Goal: Task Accomplishment & Management: Use online tool/utility

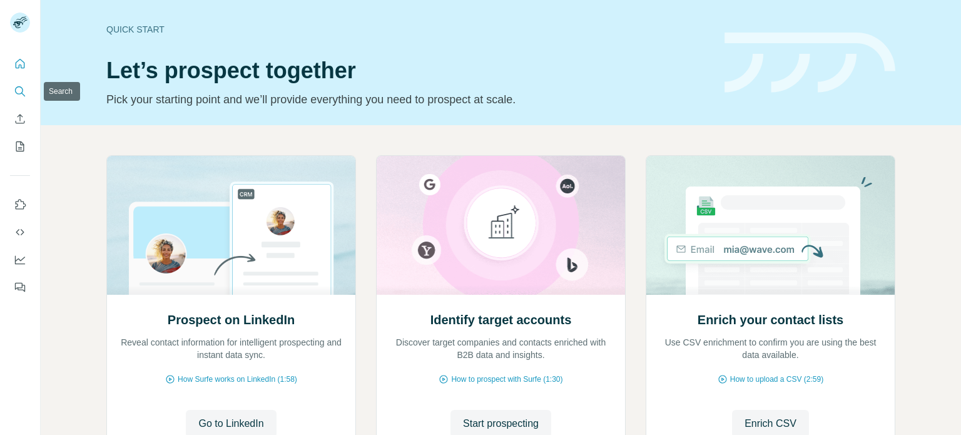
click at [19, 91] on icon "Search" at bounding box center [20, 91] width 13 height 13
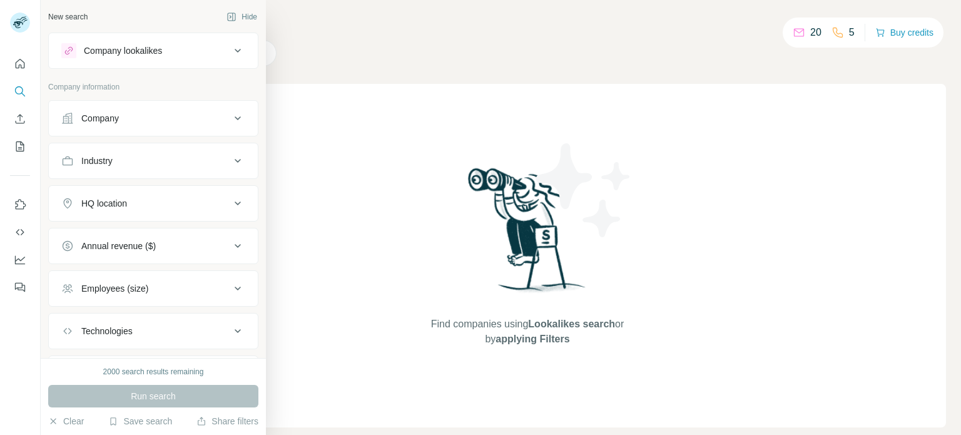
click at [141, 154] on div "Industry" at bounding box center [145, 160] width 169 height 13
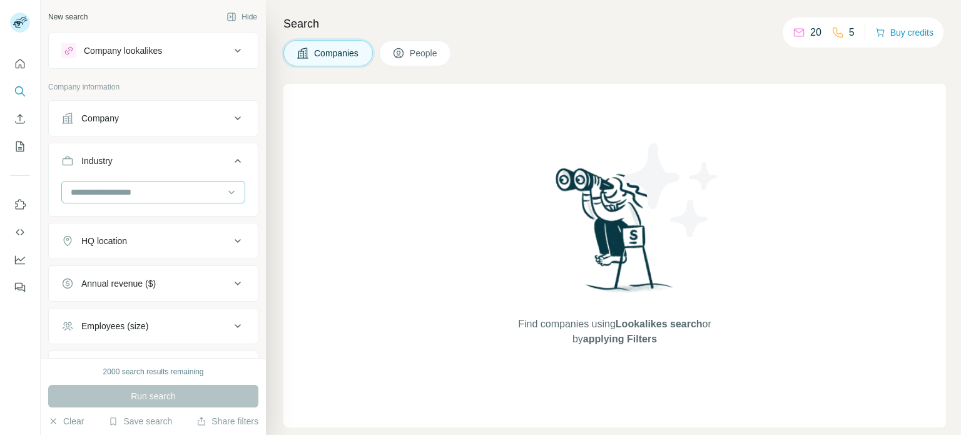
click at [150, 196] on input at bounding box center [146, 192] width 154 height 14
type input "****"
drag, startPoint x: 158, startPoint y: 193, endPoint x: 113, endPoint y: 190, distance: 45.2
click at [111, 191] on input "****" at bounding box center [146, 192] width 154 height 14
click at [111, 190] on input at bounding box center [146, 192] width 154 height 14
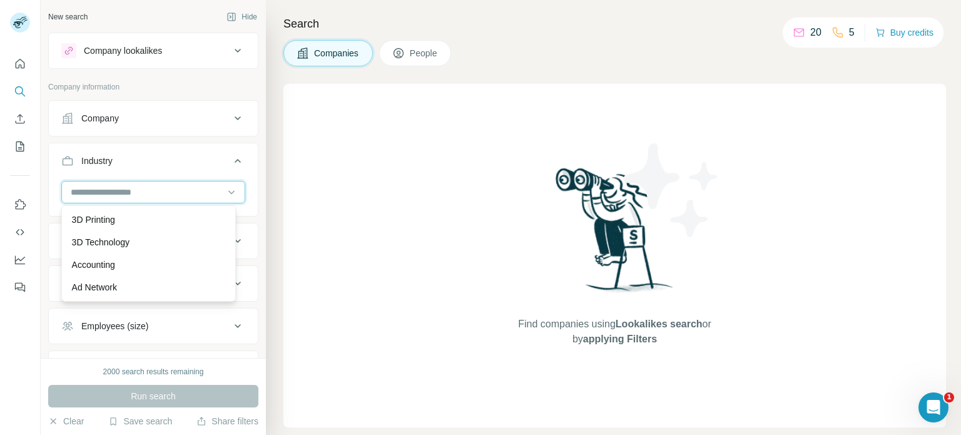
click at [100, 197] on input at bounding box center [146, 192] width 154 height 14
click at [104, 189] on input at bounding box center [146, 192] width 154 height 14
click at [104, 188] on input at bounding box center [146, 192] width 154 height 14
click at [136, 240] on div "HQ location" at bounding box center [145, 241] width 169 height 13
click at [143, 195] on input at bounding box center [146, 192] width 154 height 14
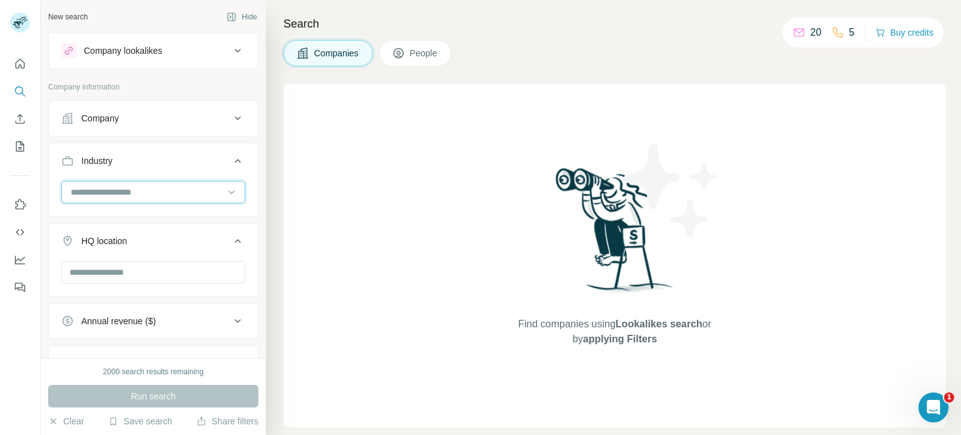
click at [143, 196] on input at bounding box center [146, 192] width 154 height 14
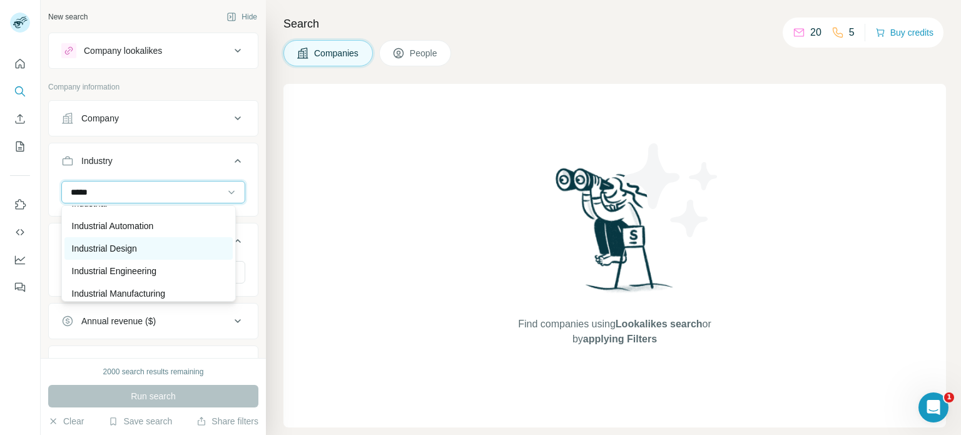
scroll to position [45, 0]
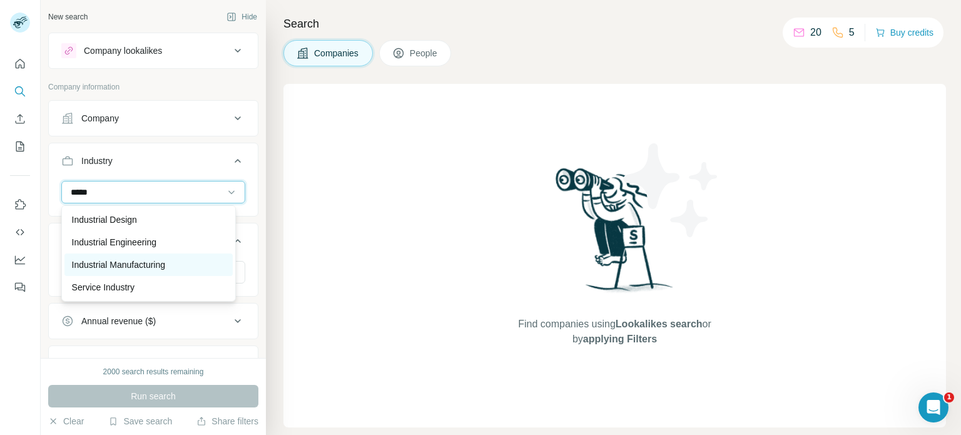
type input "*****"
click at [125, 265] on p "Industrial Manufacturing" at bounding box center [118, 264] width 93 height 13
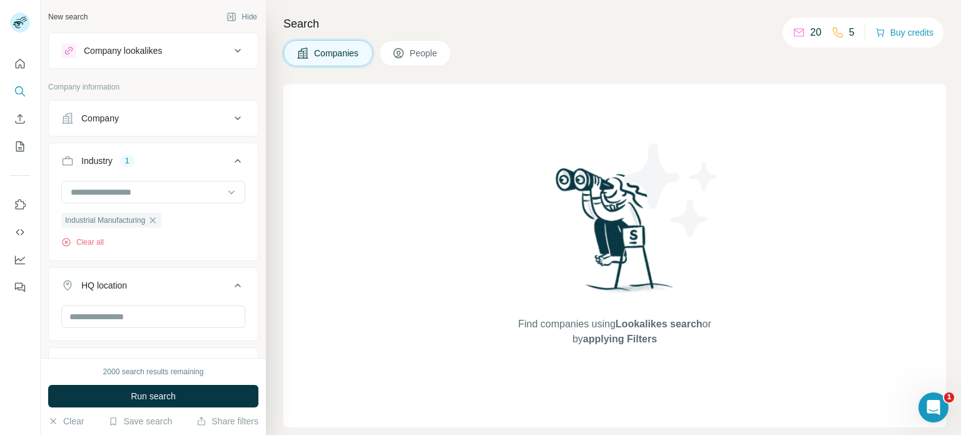
scroll to position [63, 0]
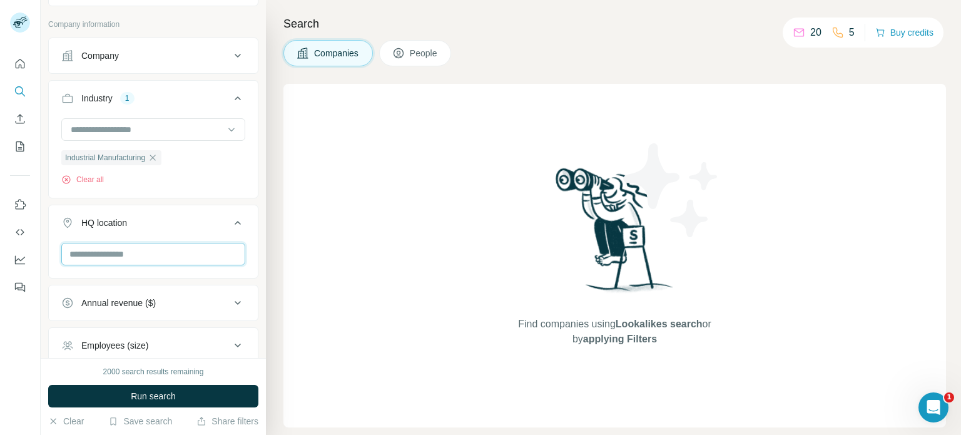
click at [143, 253] on input "text" at bounding box center [153, 254] width 184 height 23
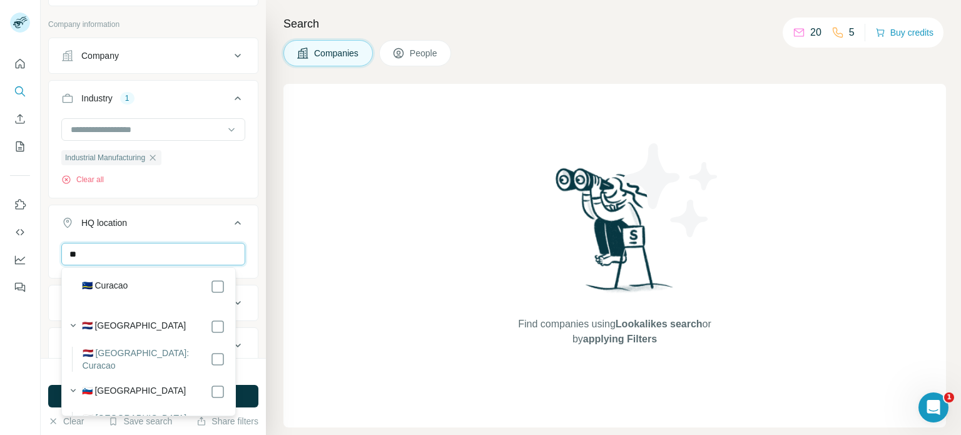
type input "*"
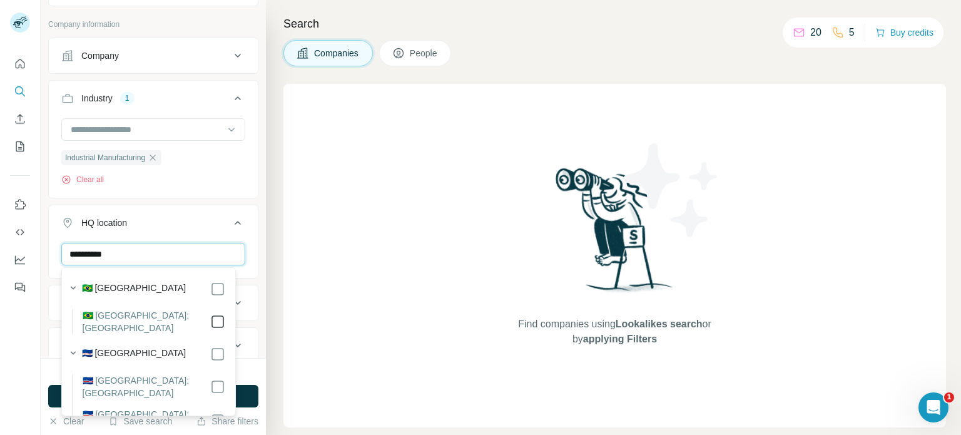
type input "**********"
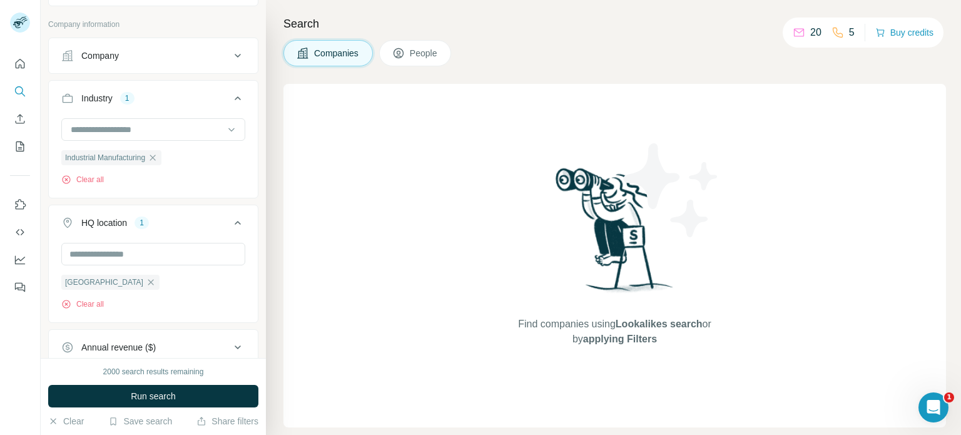
scroll to position [65, 0]
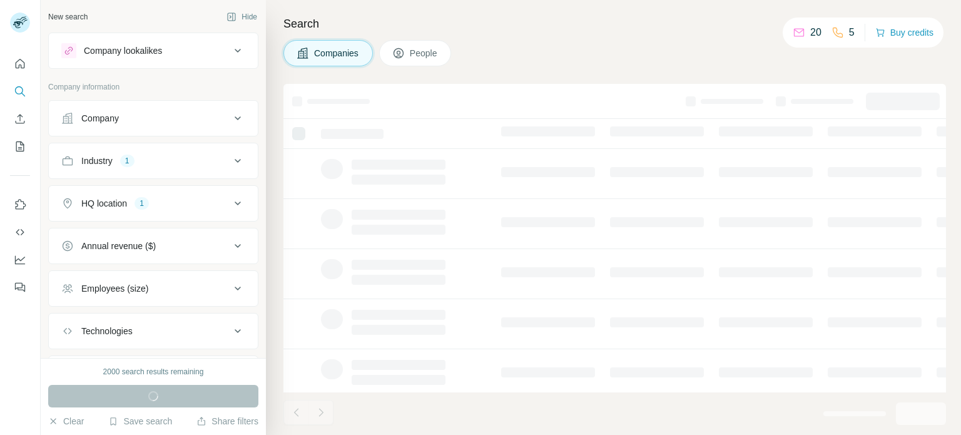
click at [230, 205] on icon at bounding box center [237, 203] width 15 height 15
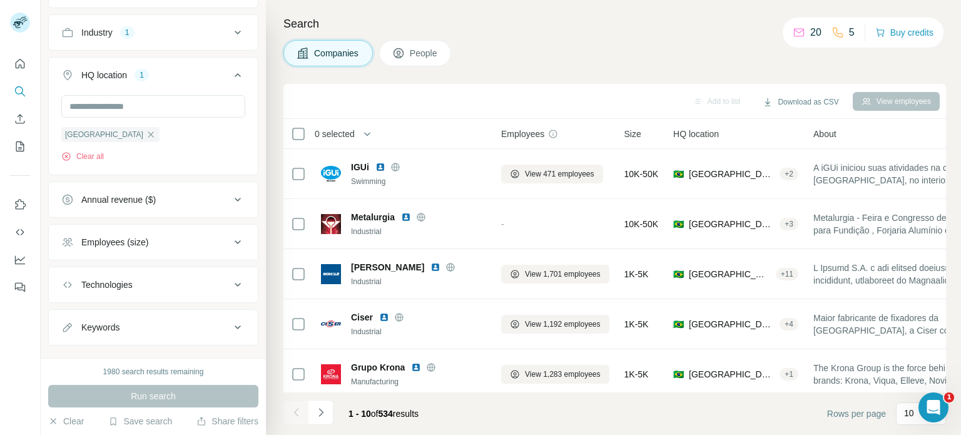
scroll to position [148, 0]
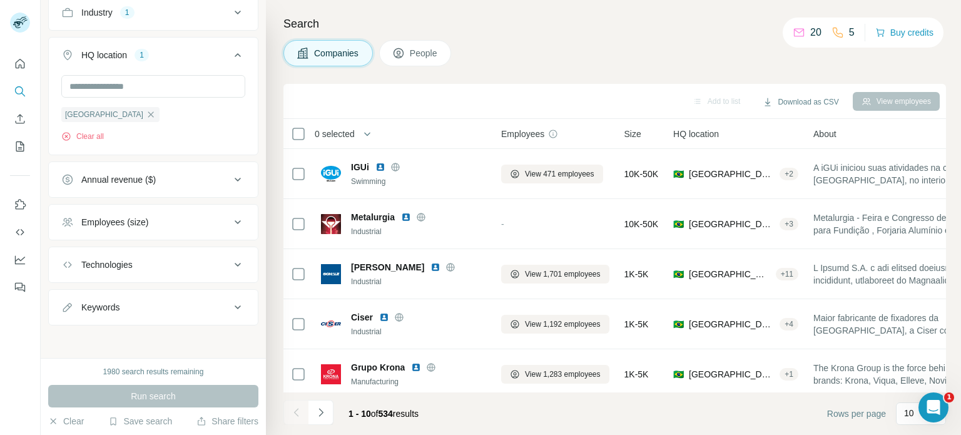
click at [235, 221] on icon at bounding box center [238, 222] width 6 height 4
click at [72, 317] on icon at bounding box center [68, 319] width 15 height 15
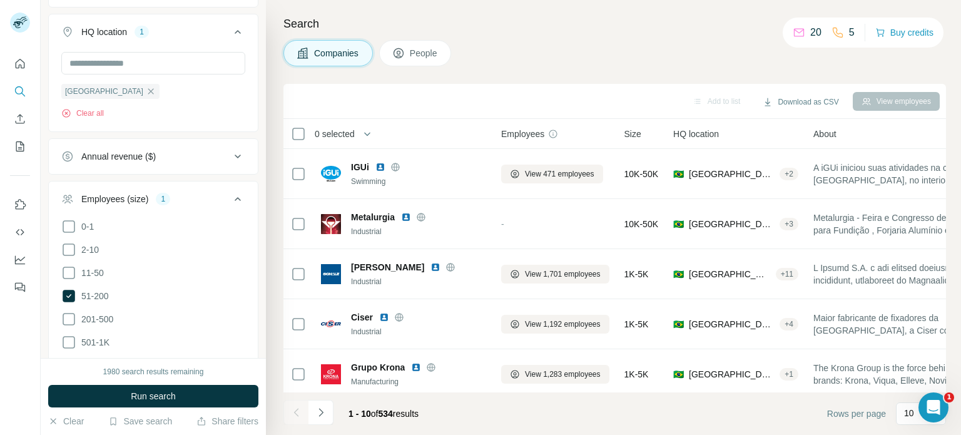
scroll to position [211, 0]
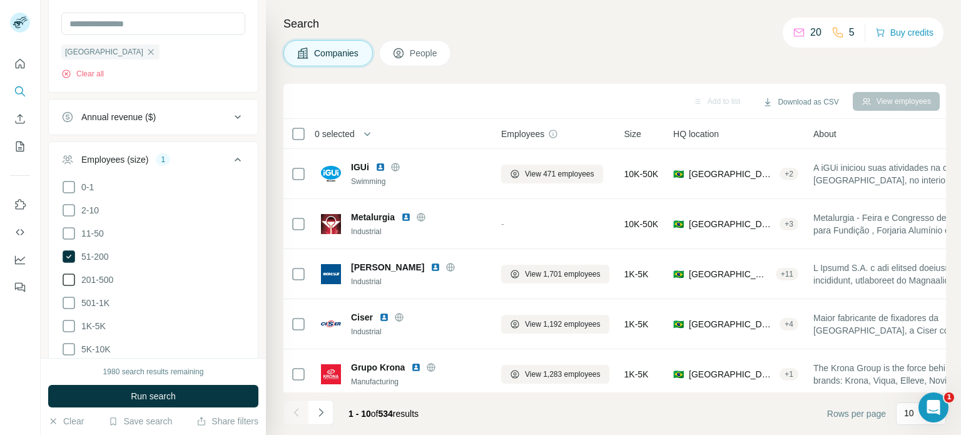
click at [68, 276] on icon at bounding box center [68, 279] width 15 height 15
click at [152, 390] on span "Run search" at bounding box center [153, 396] width 45 height 13
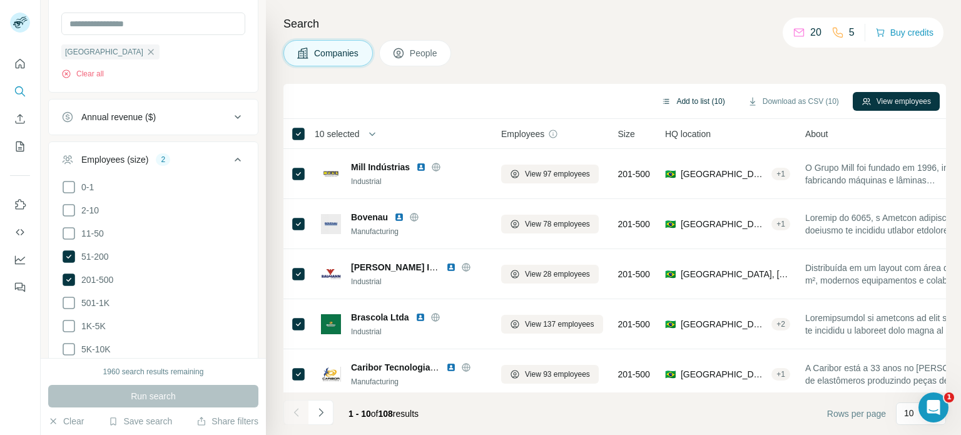
click at [683, 104] on button "Add to list (10)" at bounding box center [692, 101] width 81 height 19
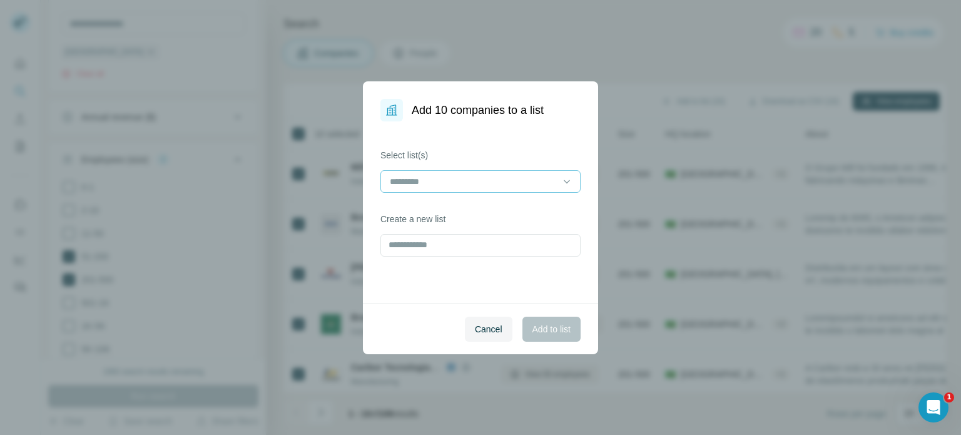
click at [500, 175] on input at bounding box center [472, 182] width 169 height 14
click at [498, 175] on input at bounding box center [472, 182] width 169 height 14
click at [433, 248] on input "text" at bounding box center [480, 245] width 200 height 23
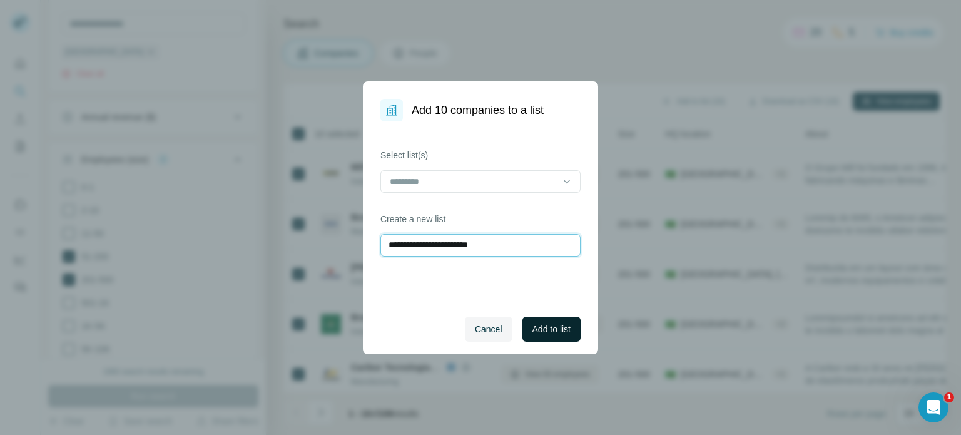
type input "**********"
click at [539, 317] on button "Add to list" at bounding box center [551, 329] width 58 height 25
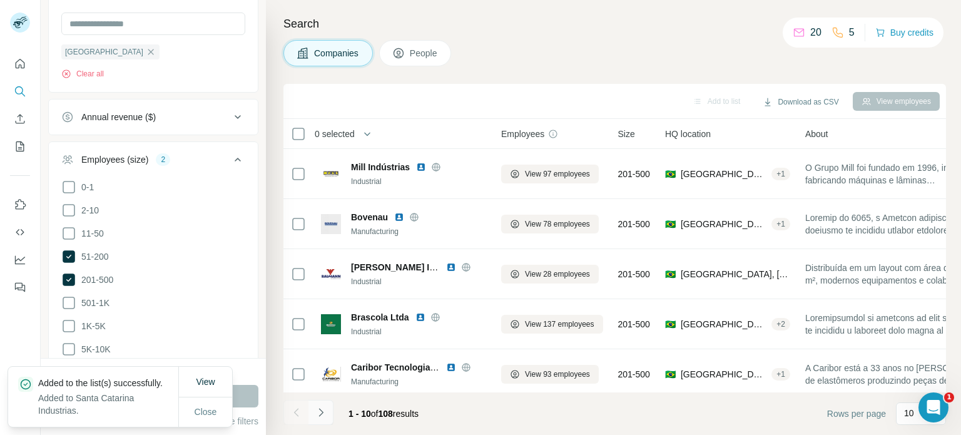
click at [318, 414] on icon "Navigate to next page" at bounding box center [321, 412] width 13 height 13
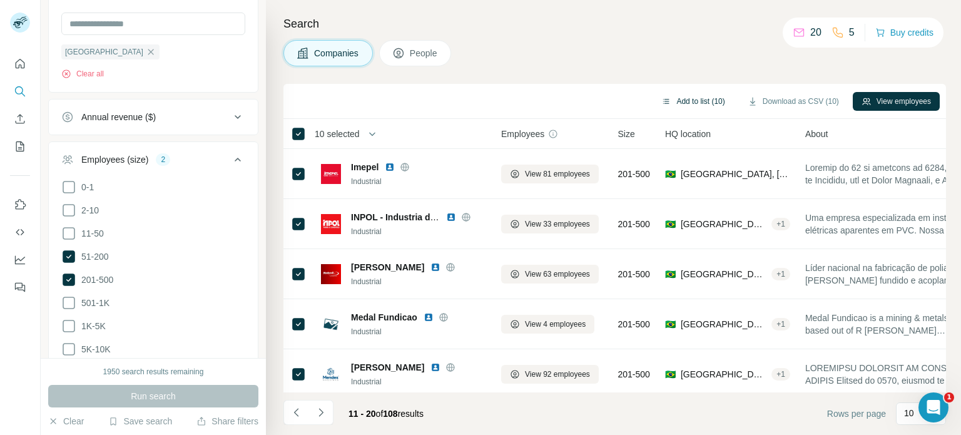
click at [681, 104] on button "Add to list (10)" at bounding box center [692, 101] width 81 height 19
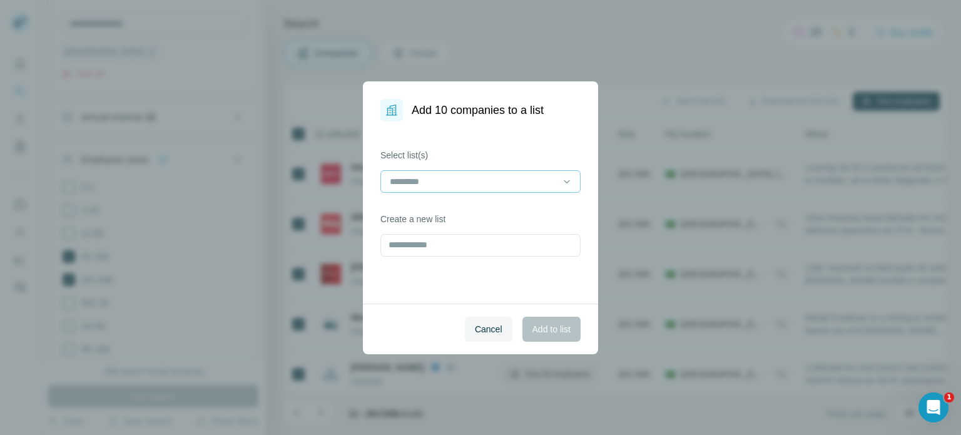
click at [435, 183] on input at bounding box center [472, 182] width 169 height 14
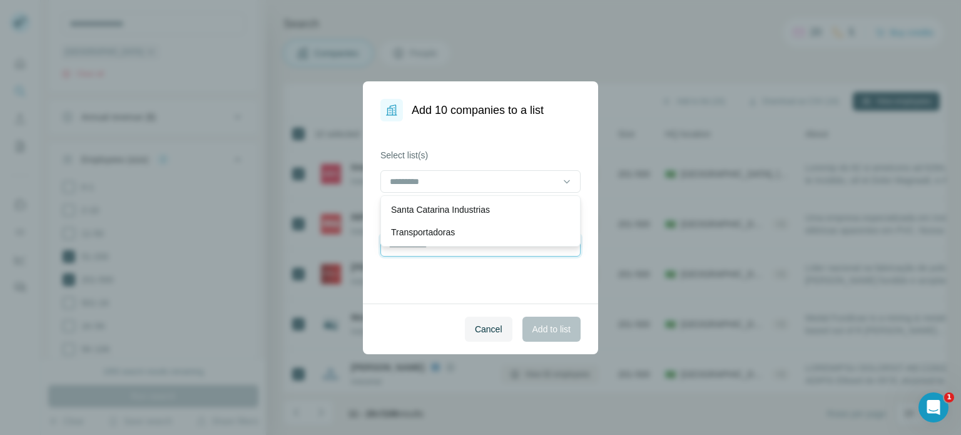
click at [418, 250] on input "text" at bounding box center [480, 245] width 200 height 23
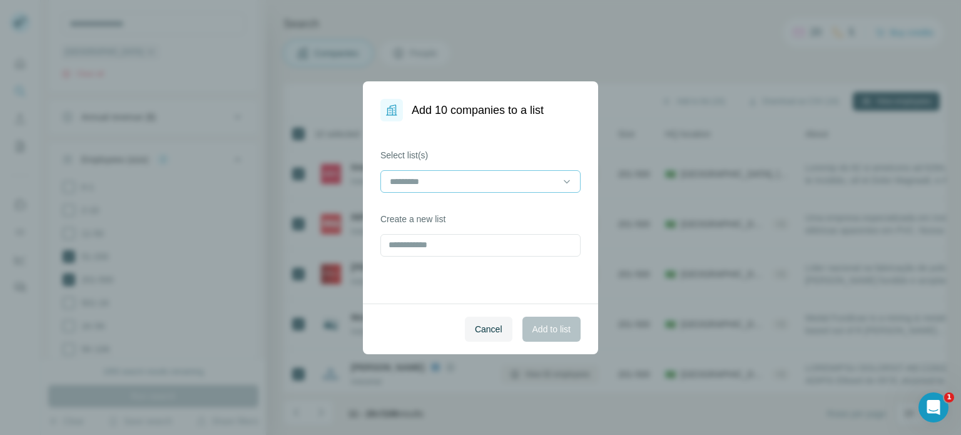
click at [430, 182] on input at bounding box center [472, 182] width 169 height 14
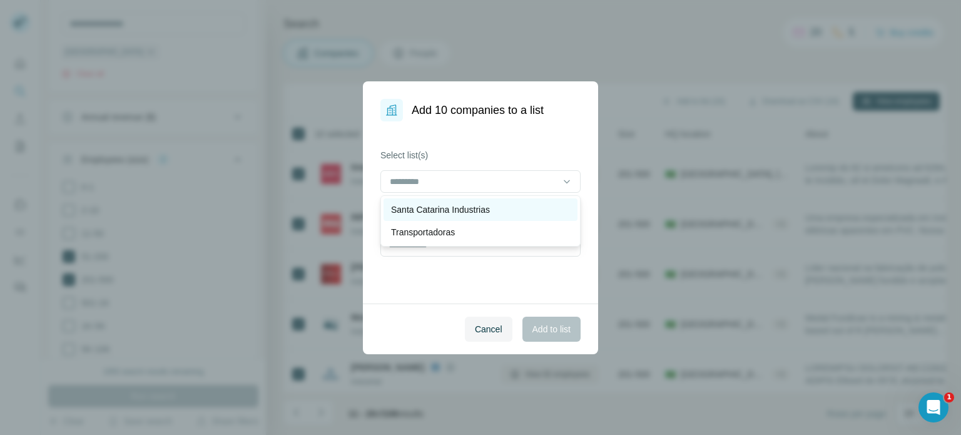
click at [430, 209] on p "Santa Catarina Industrias" at bounding box center [440, 209] width 99 height 13
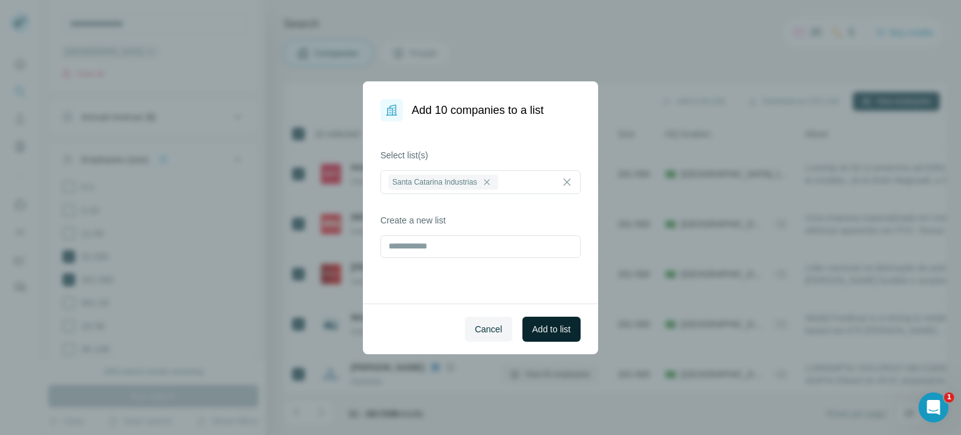
click at [549, 328] on span "Add to list" at bounding box center [551, 329] width 38 height 13
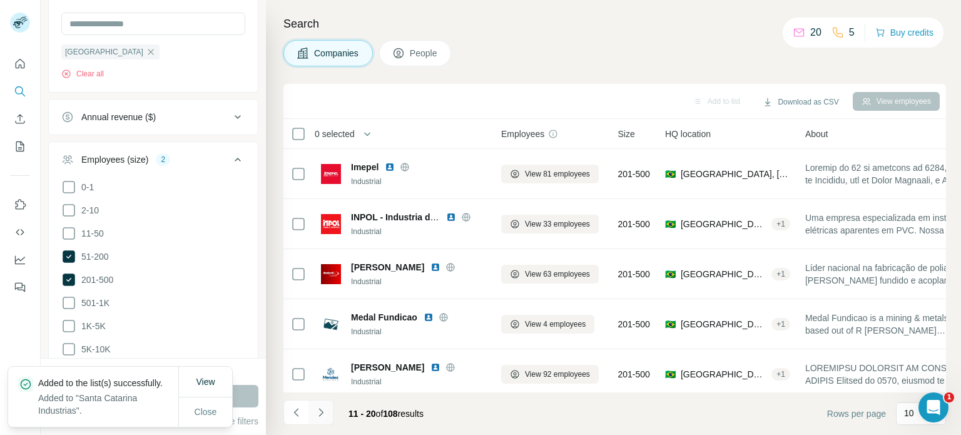
click at [316, 413] on icon "Navigate to next page" at bounding box center [321, 412] width 13 height 13
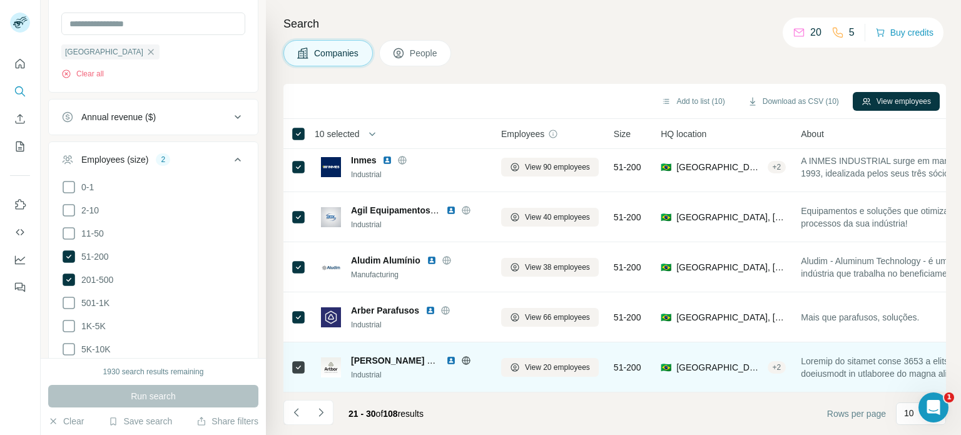
scroll to position [263, 0]
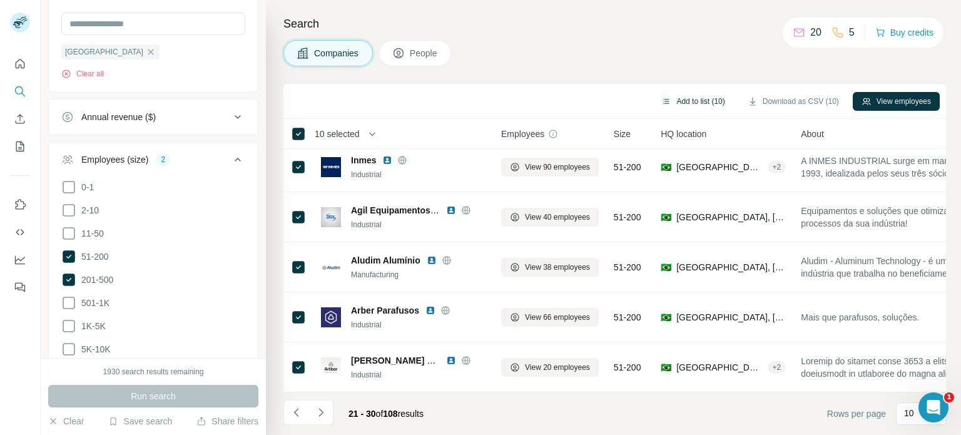
click at [707, 106] on button "Add to list (10)" at bounding box center [692, 101] width 81 height 19
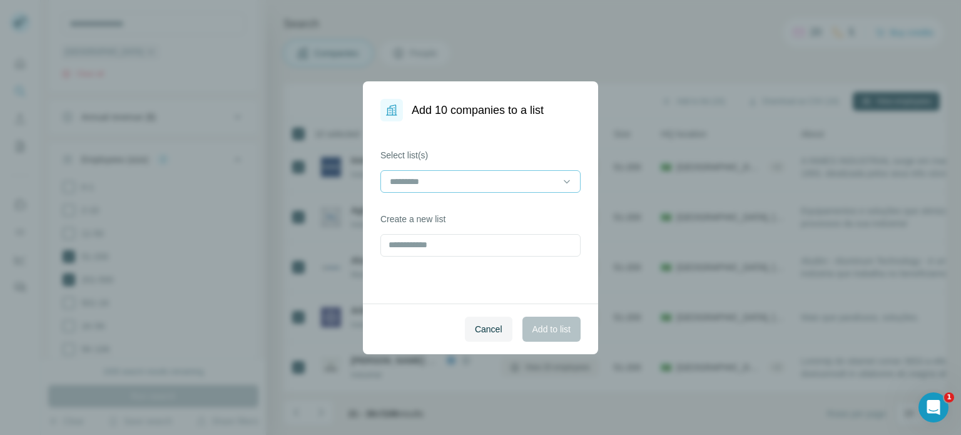
click at [488, 180] on input at bounding box center [472, 182] width 169 height 14
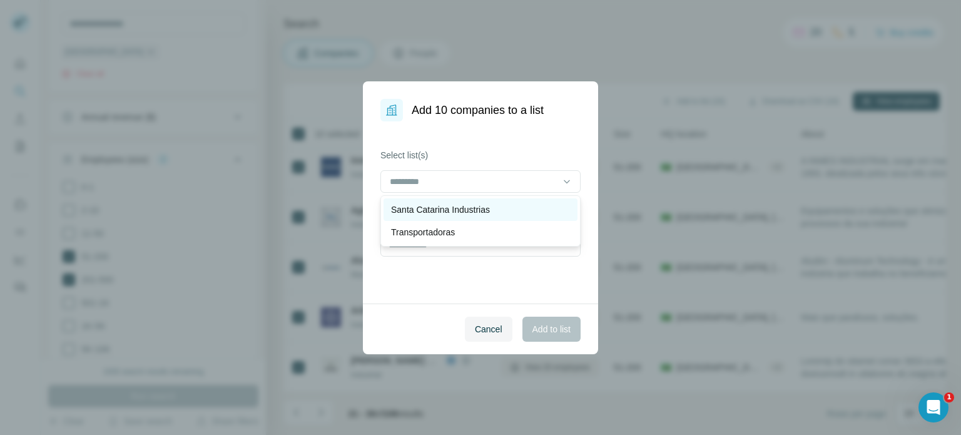
click at [474, 205] on p "Santa Catarina Industrias" at bounding box center [440, 209] width 99 height 13
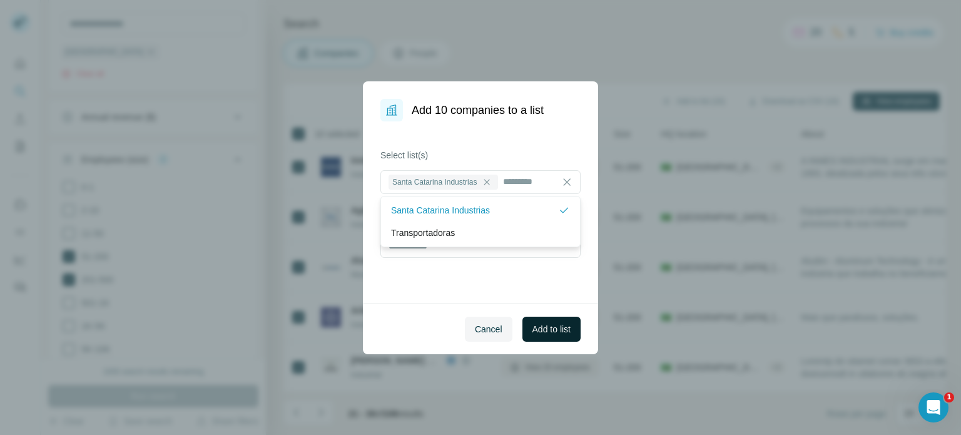
click at [539, 322] on button "Add to list" at bounding box center [551, 329] width 58 height 25
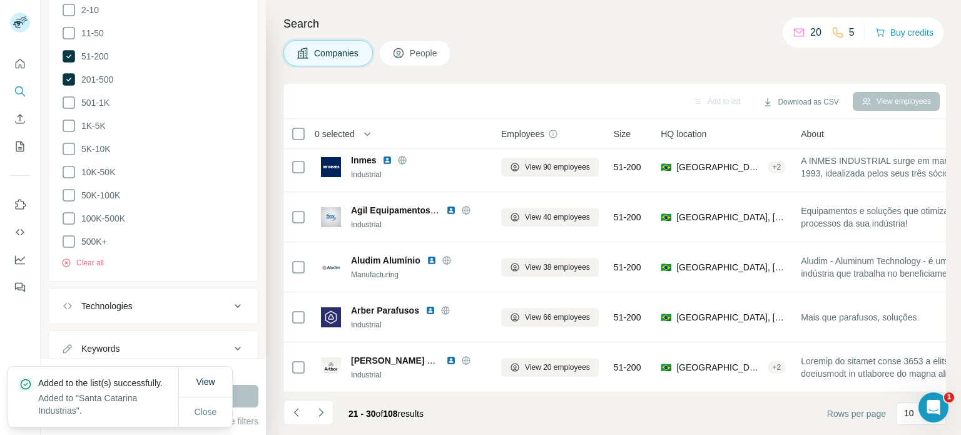
scroll to position [451, 0]
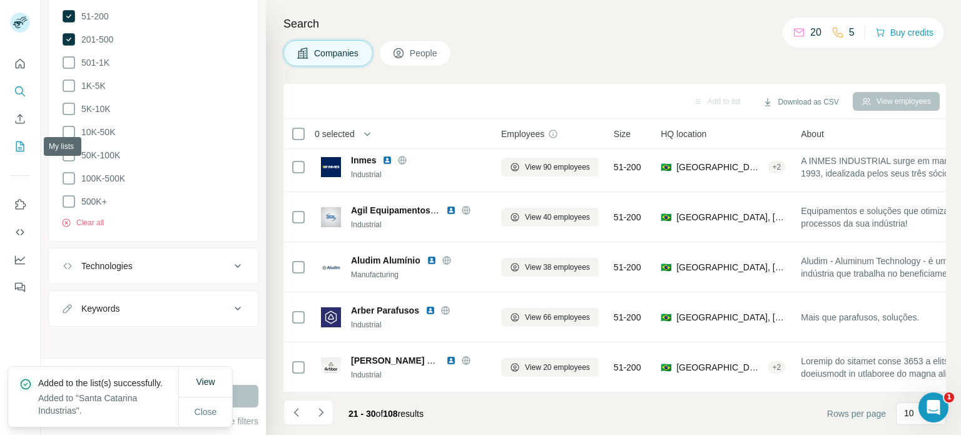
click at [13, 148] on button "My lists" at bounding box center [20, 146] width 20 height 23
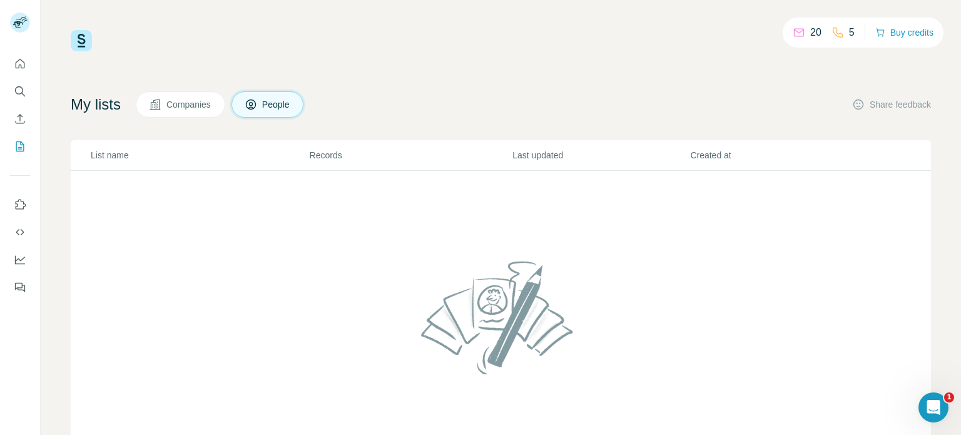
click at [393, 222] on td at bounding box center [501, 325] width 860 height 308
click at [203, 94] on button "Companies" at bounding box center [180, 104] width 89 height 26
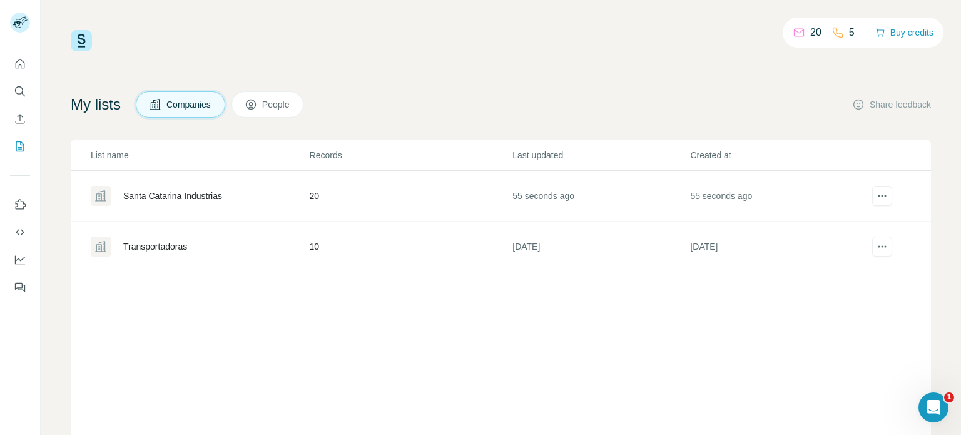
click at [210, 195] on div "Santa Catarina Industrias" at bounding box center [172, 196] width 99 height 13
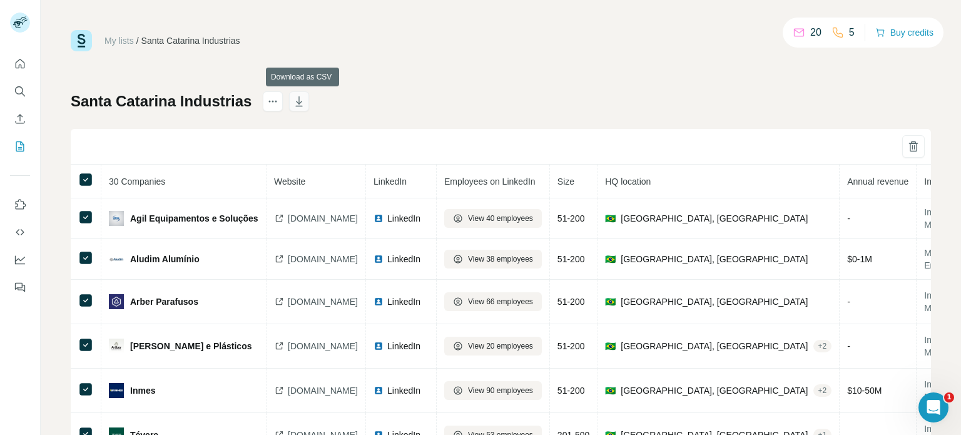
click at [309, 99] on button "button" at bounding box center [299, 101] width 20 height 20
